Goal: Check status: Check status

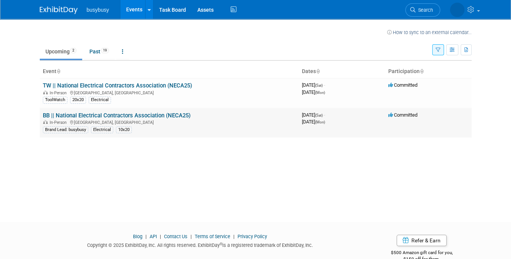
click at [65, 113] on link "BB || National Electrical Contractors Association (NECA25)" at bounding box center [117, 115] width 148 height 7
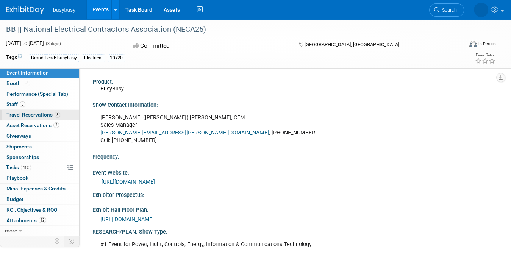
click at [27, 117] on span "Travel Reservations 5" at bounding box center [33, 115] width 54 height 6
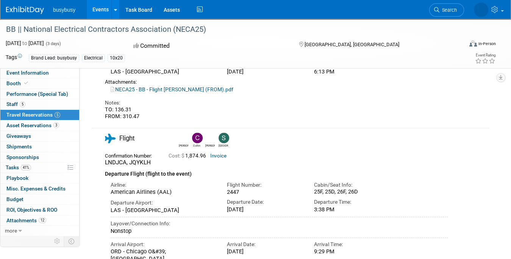
scroll to position [871, 0]
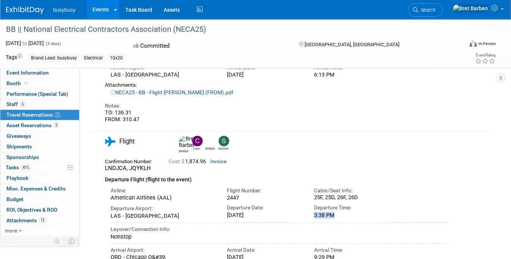
drag, startPoint x: 323, startPoint y: 181, endPoint x: 343, endPoint y: 181, distance: 19.7
click at [345, 201] on div "Departure Time: 3:38 PM" at bounding box center [351, 209] width 87 height 17
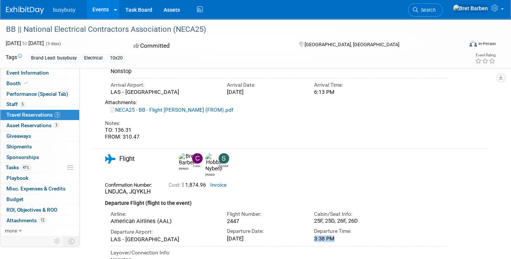
click at [338, 235] on div "3:38 PM" at bounding box center [352, 238] width 76 height 7
click at [347, 235] on div "3:38 PM" at bounding box center [352, 238] width 76 height 7
